Goal: Task Accomplishment & Management: Manage account settings

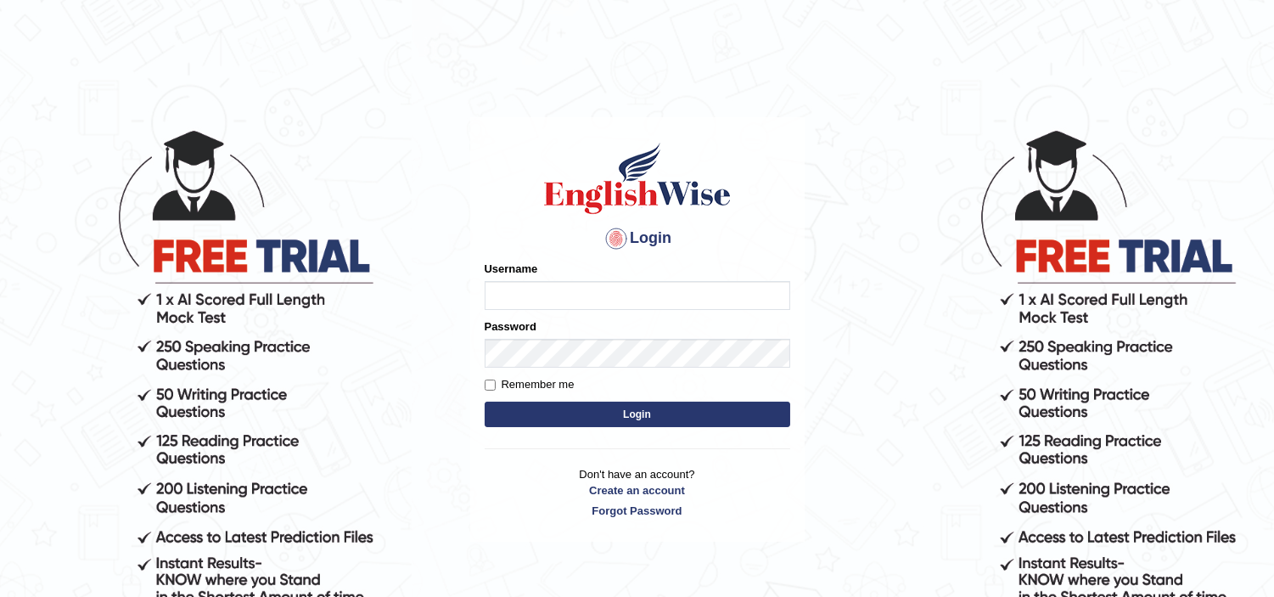
type input "dhanushkakeerthi"
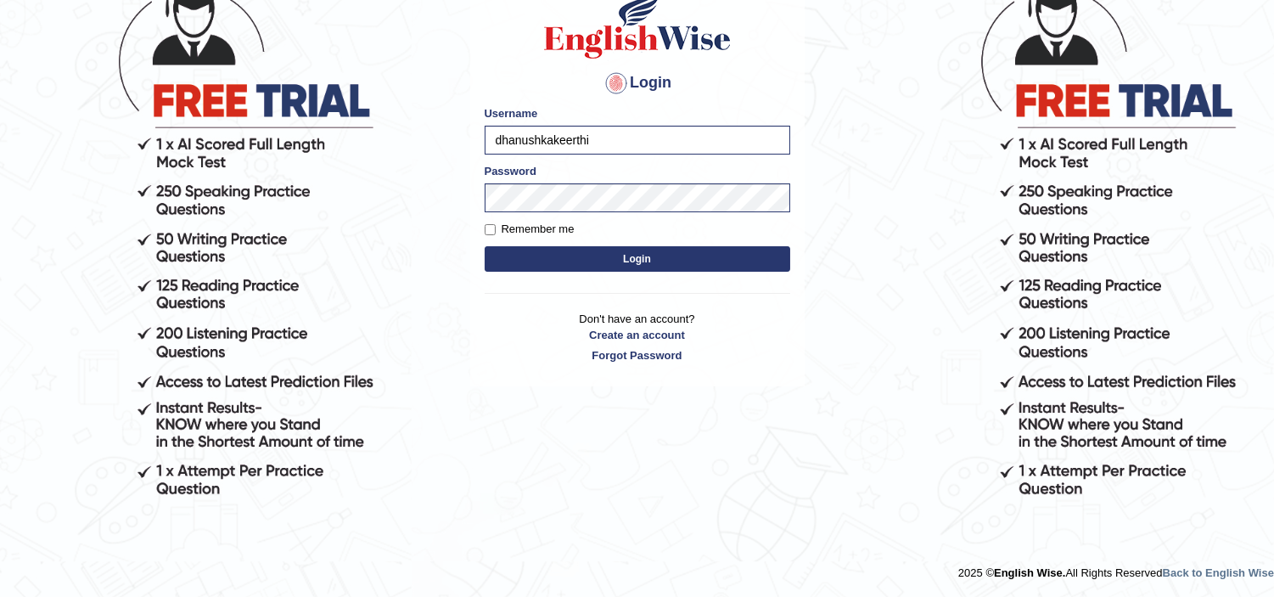
scroll to position [6, 0]
